Goal: Task Accomplishment & Management: Complete application form

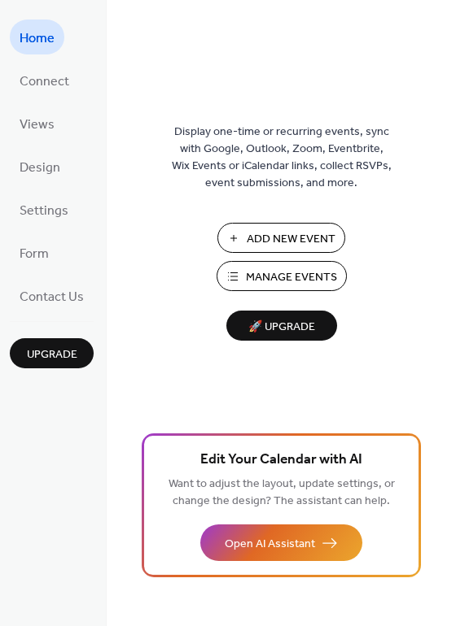
click at [288, 235] on span "Add New Event" at bounding box center [290, 239] width 89 height 17
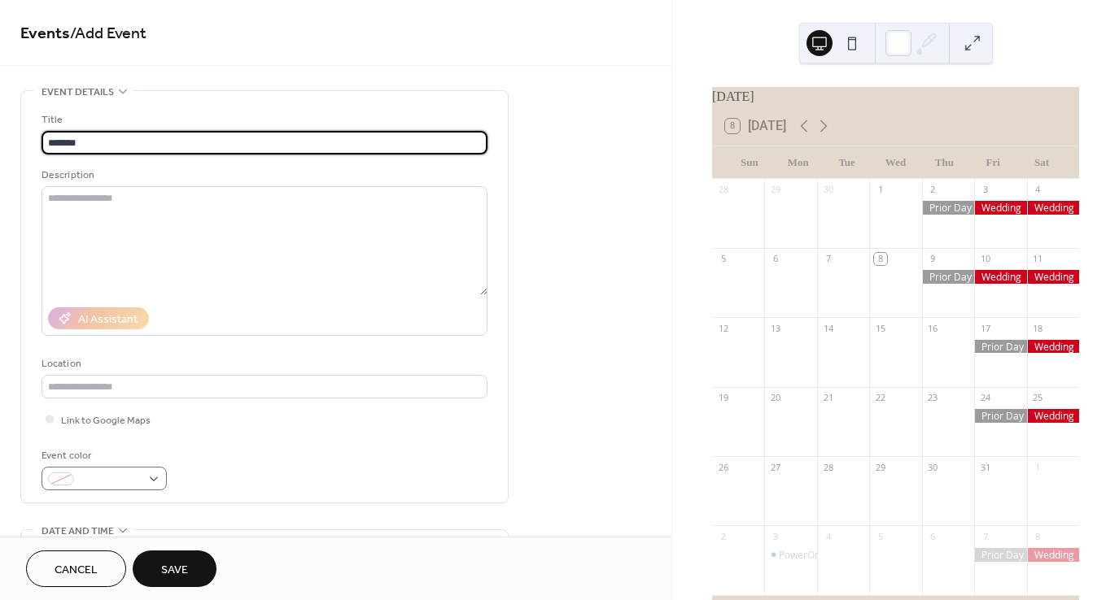
type input "*******"
click at [153, 480] on div at bounding box center [103, 479] width 125 height 24
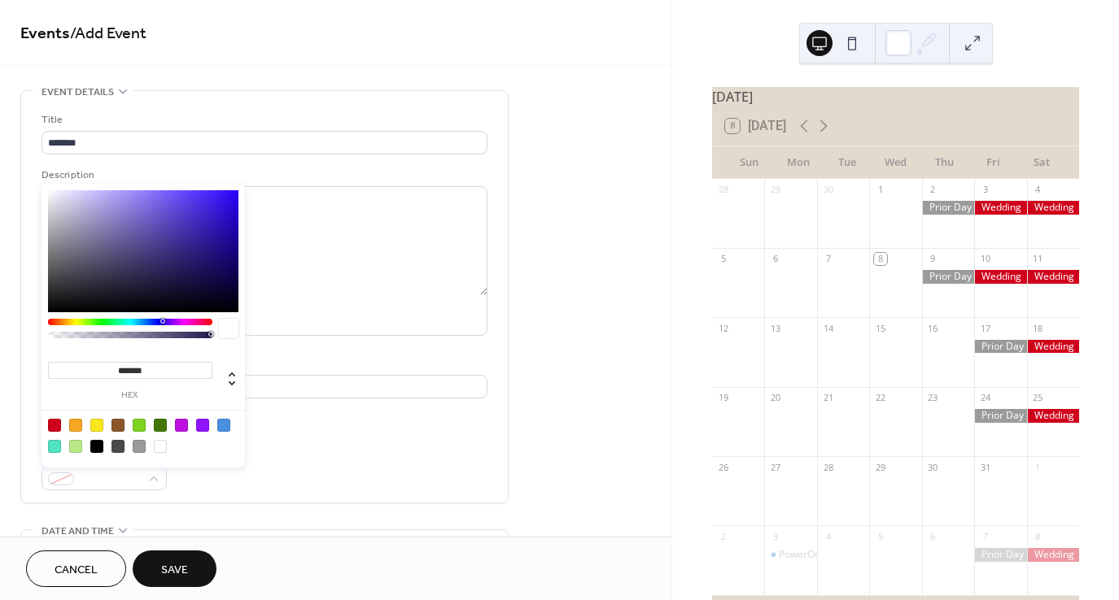
click at [58, 420] on div at bounding box center [54, 425] width 13 height 13
type input "*******"
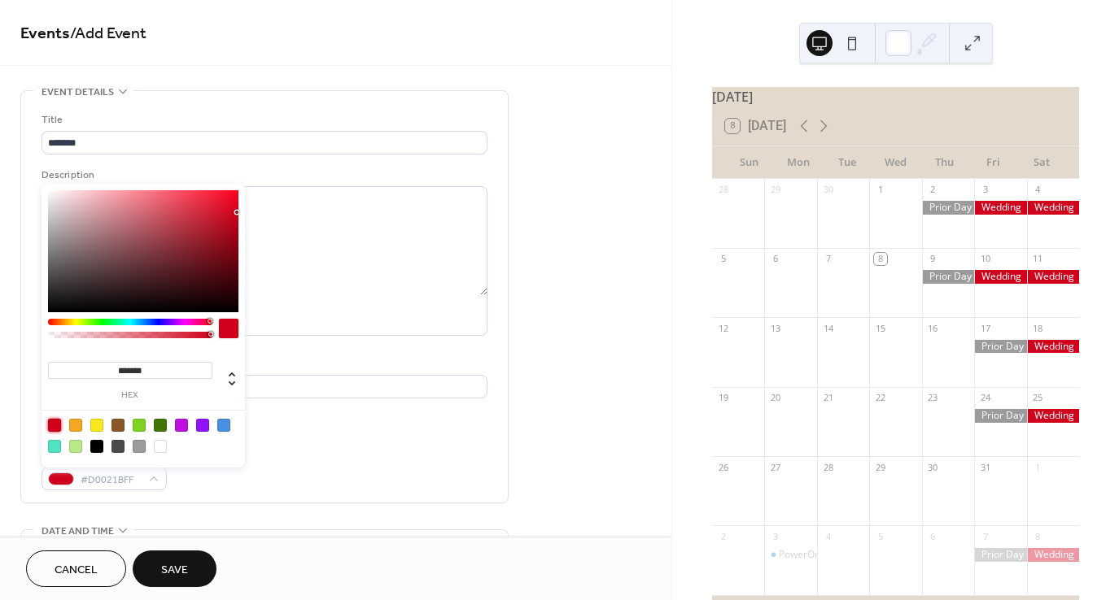
click at [472, 479] on div "Event color #D0021BFF" at bounding box center [264, 468] width 446 height 43
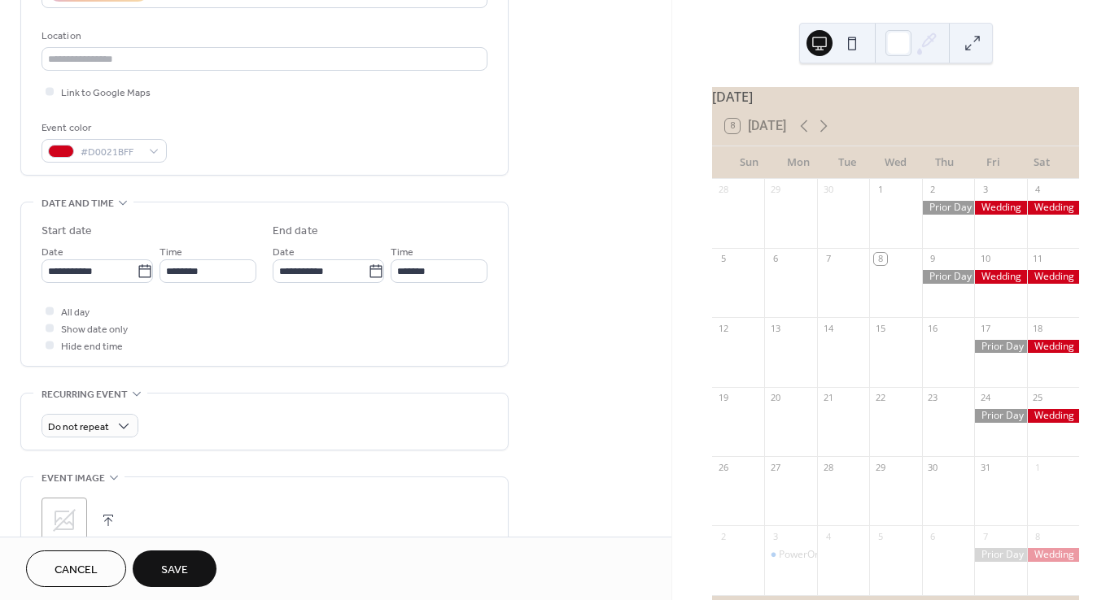
scroll to position [335, 0]
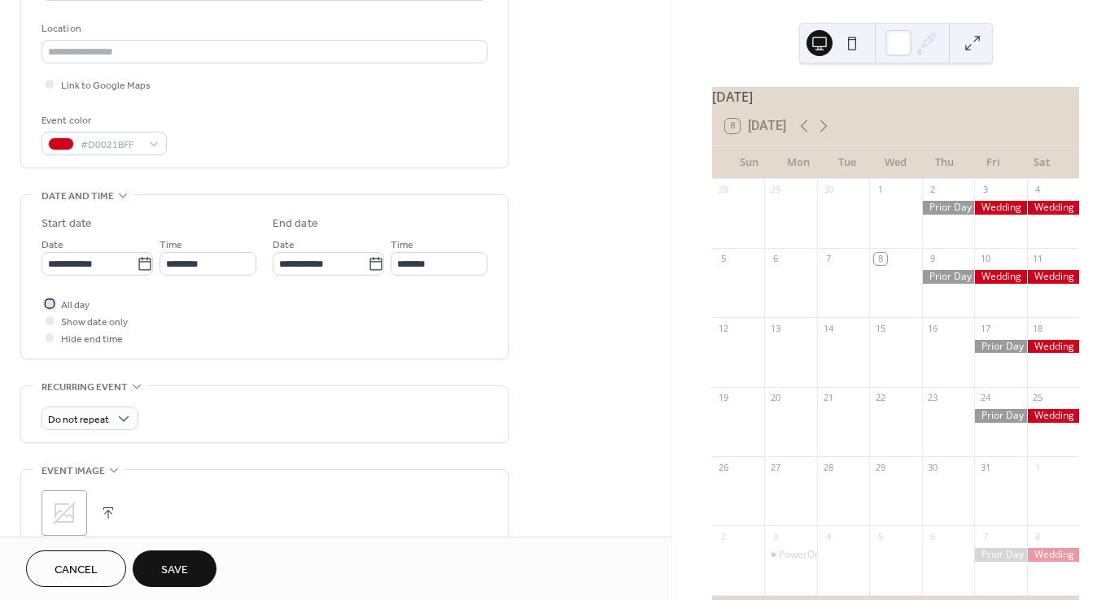
click at [46, 303] on div at bounding box center [50, 303] width 8 height 8
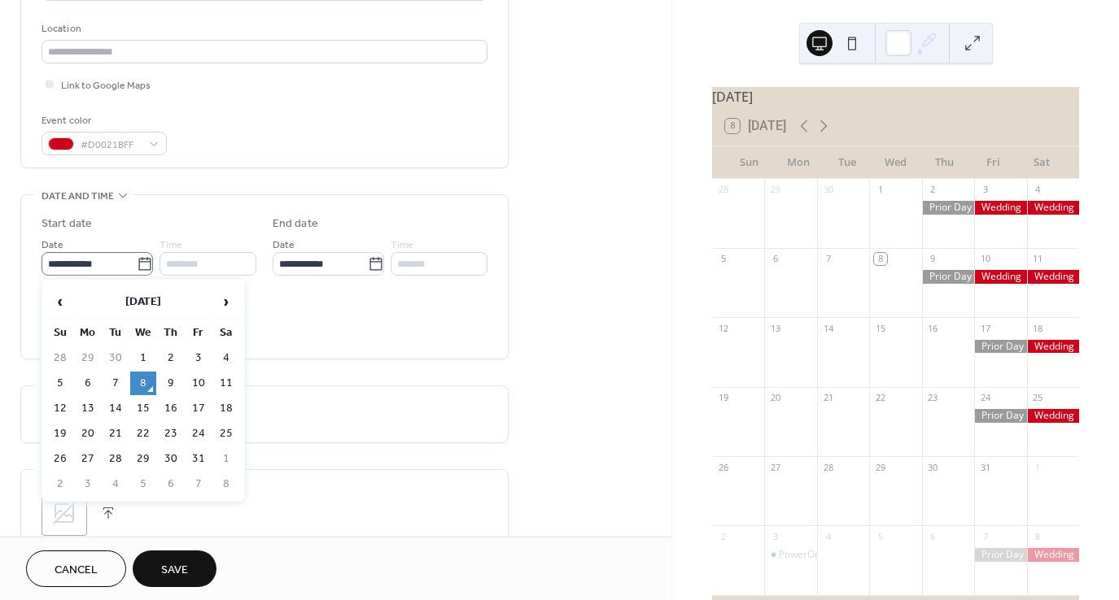
click at [138, 269] on icon at bounding box center [145, 264] width 16 height 16
click at [137, 269] on input "**********" at bounding box center [88, 264] width 95 height 24
click at [228, 302] on span "›" at bounding box center [226, 302] width 24 height 33
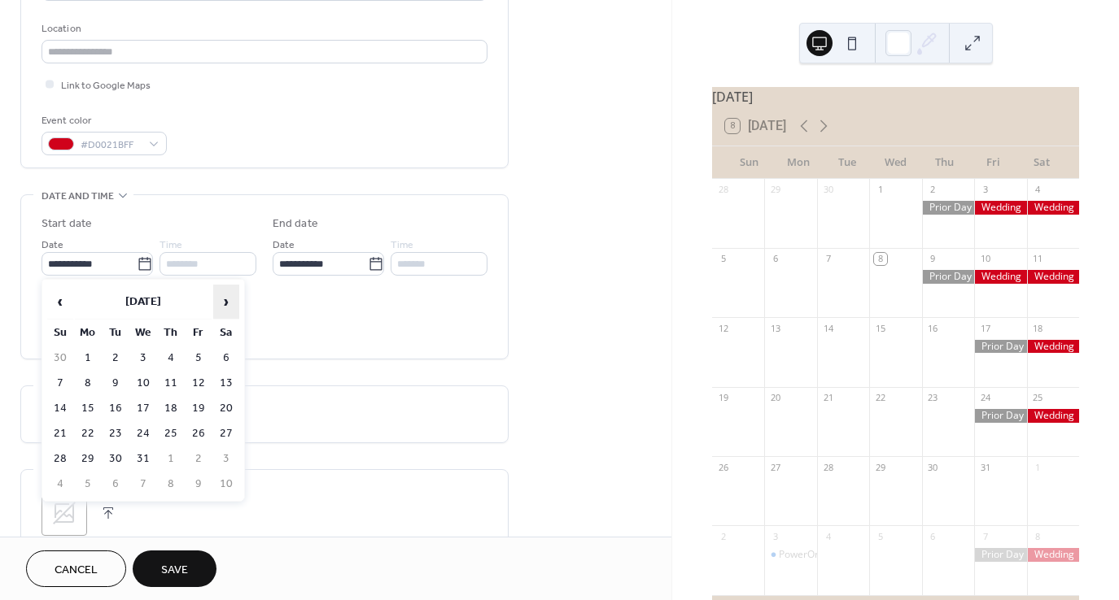
click at [228, 302] on span "›" at bounding box center [226, 302] width 24 height 33
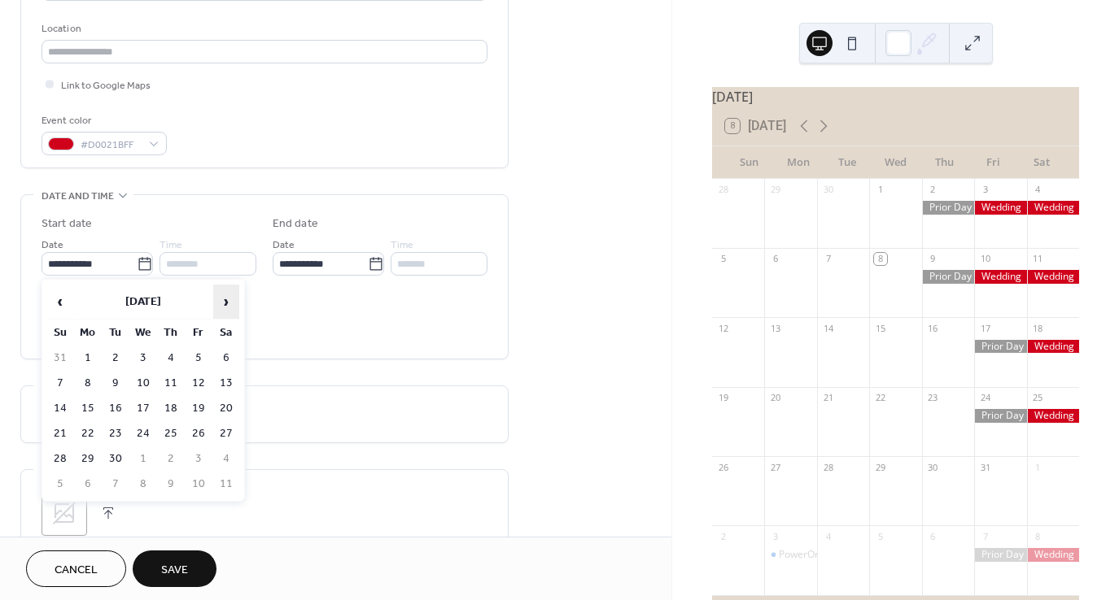
click at [228, 302] on span "›" at bounding box center [226, 302] width 24 height 33
click at [201, 408] on td "17" at bounding box center [198, 409] width 26 height 24
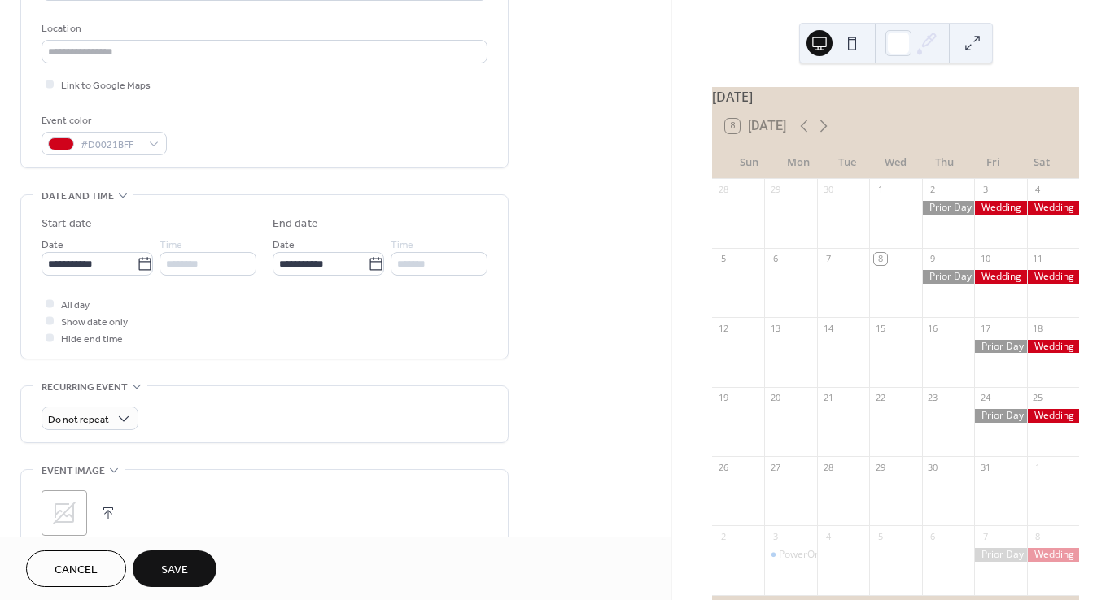
type input "**********"
click at [183, 565] on span "Save" at bounding box center [174, 570] width 27 height 17
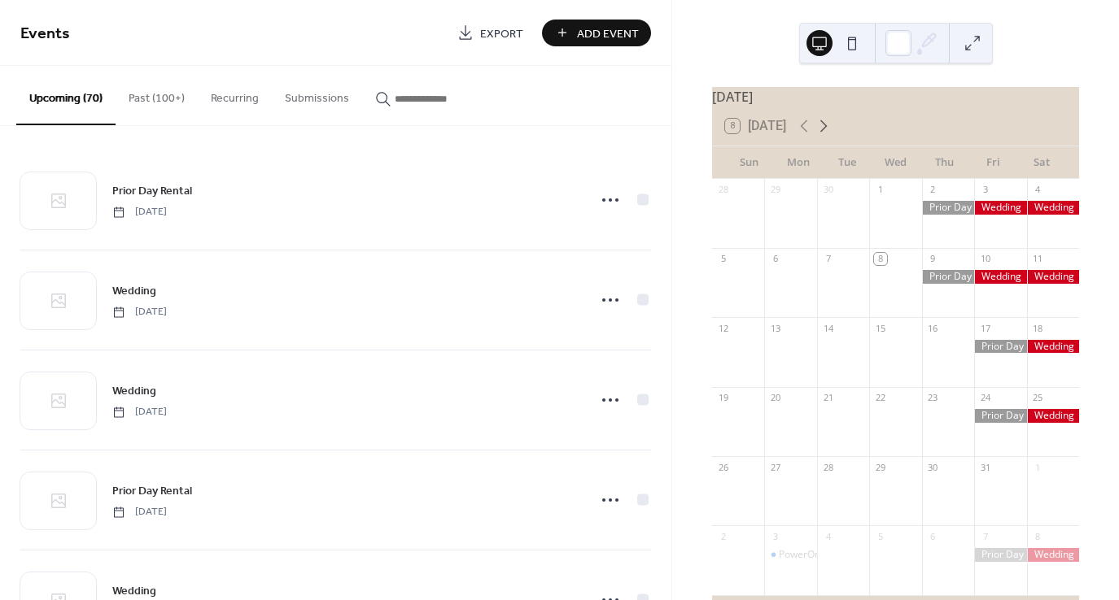
click at [825, 136] on icon at bounding box center [823, 126] width 20 height 20
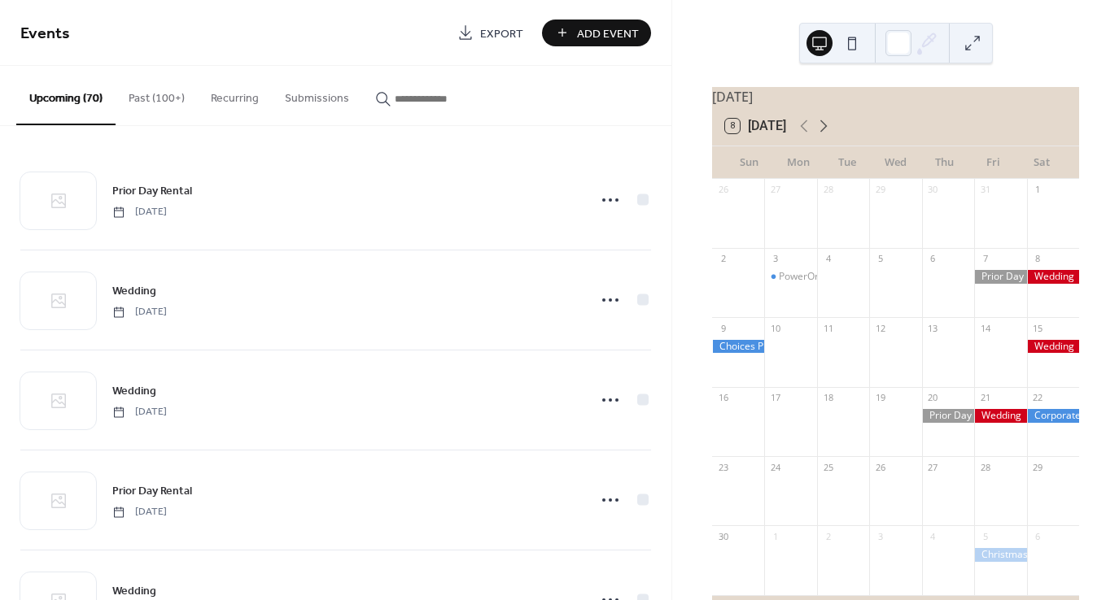
click at [825, 136] on icon at bounding box center [823, 126] width 20 height 20
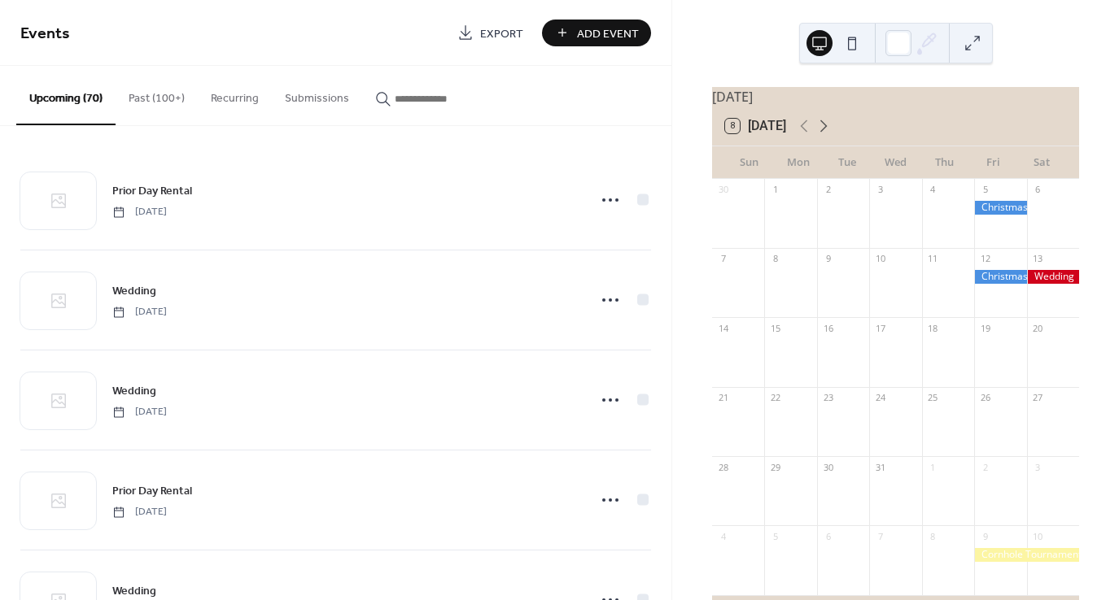
click at [825, 136] on icon at bounding box center [823, 126] width 20 height 20
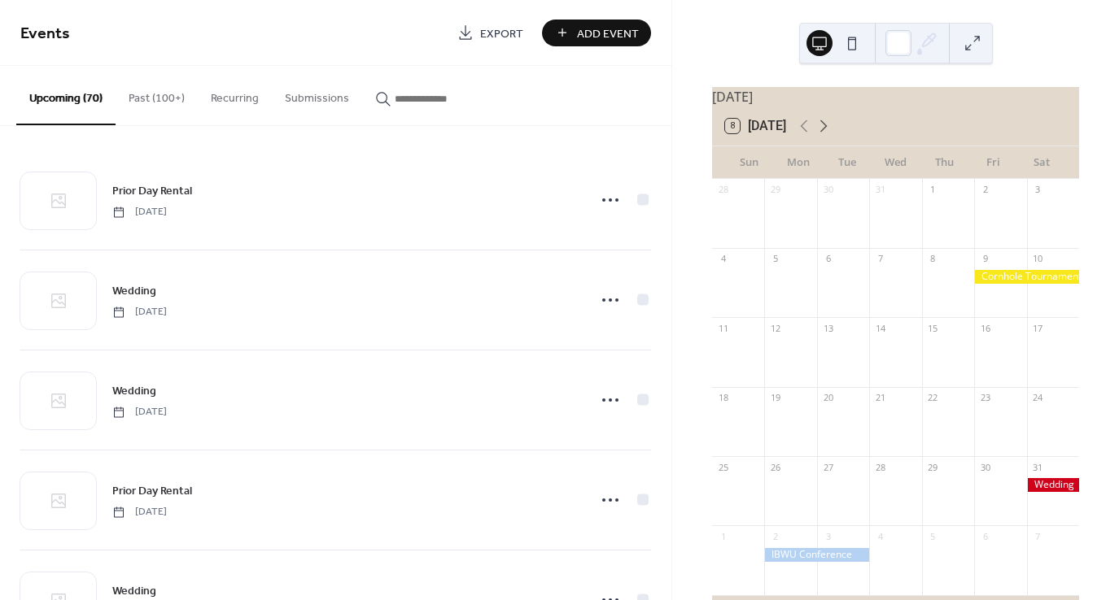
click at [825, 136] on icon at bounding box center [823, 126] width 20 height 20
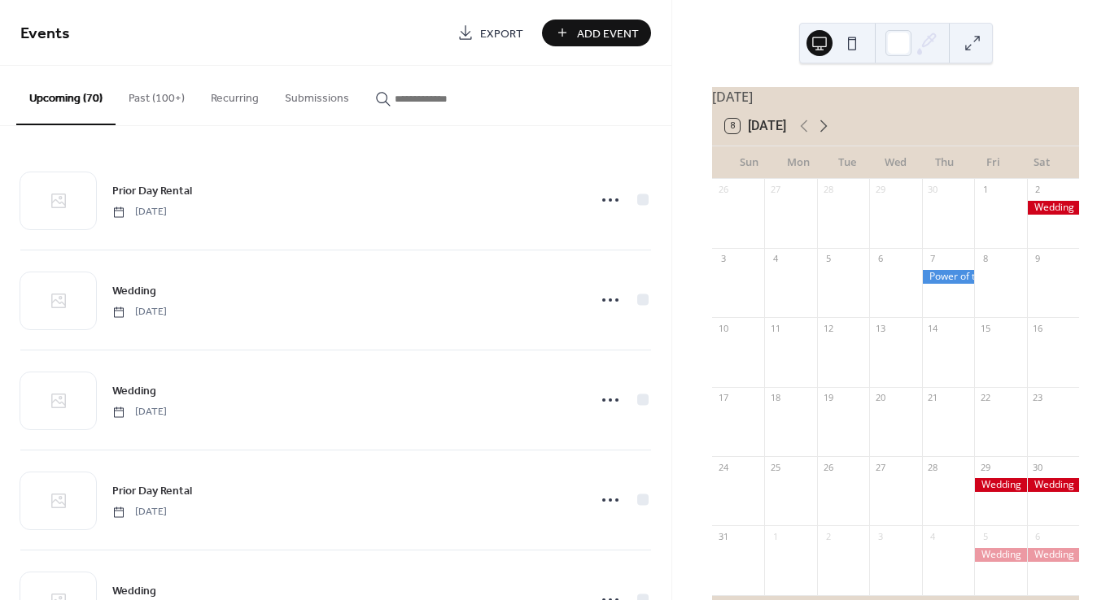
click at [823, 133] on icon at bounding box center [823, 126] width 20 height 20
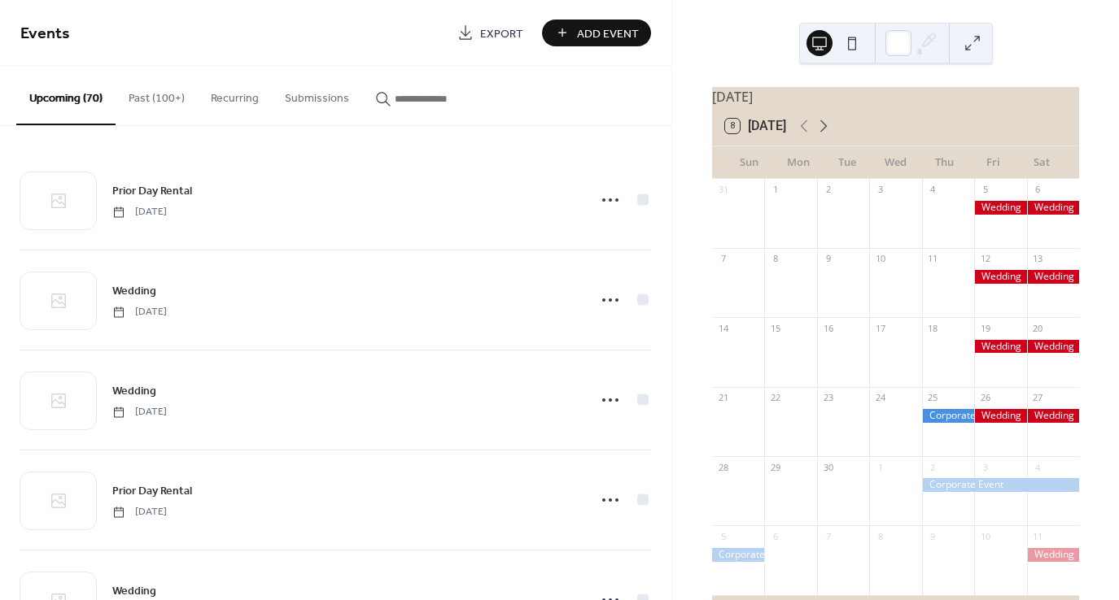
click at [823, 133] on icon at bounding box center [823, 126] width 20 height 20
